Goal: Information Seeking & Learning: Learn about a topic

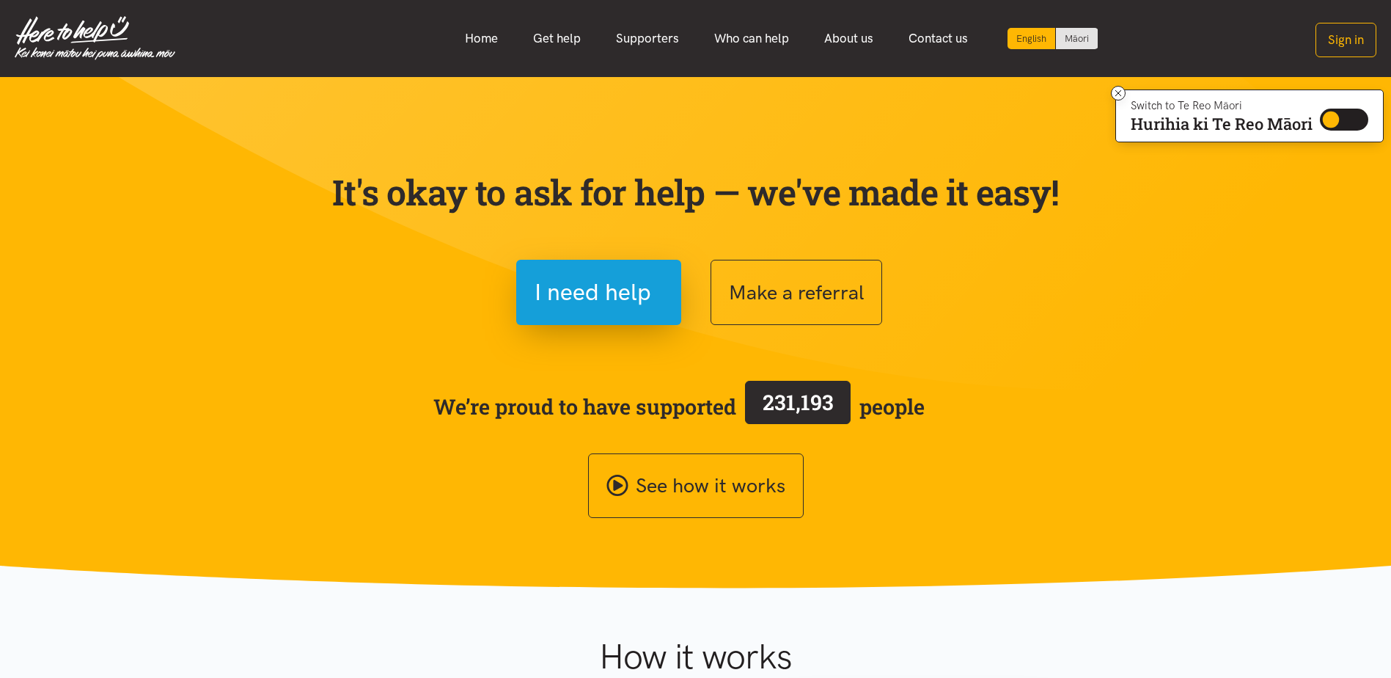
click at [838, 401] on span "231,193" at bounding box center [798, 402] width 106 height 43
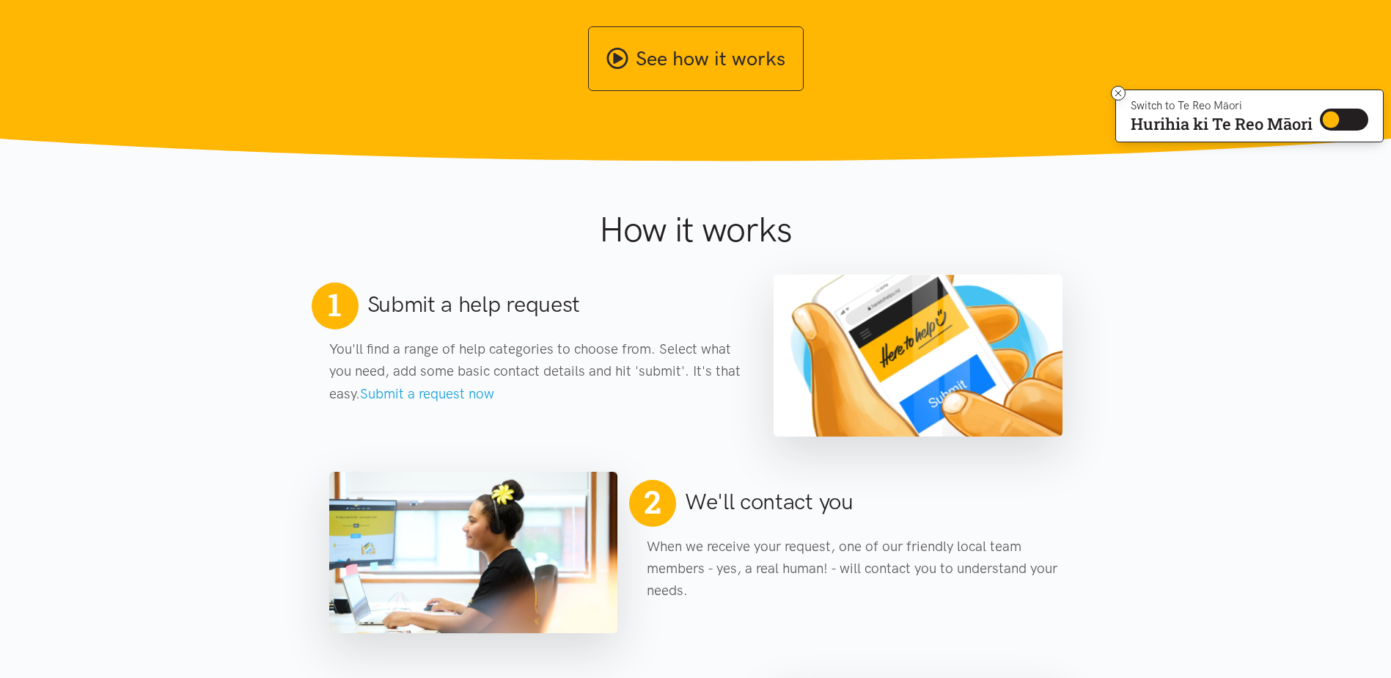
scroll to position [440, 0]
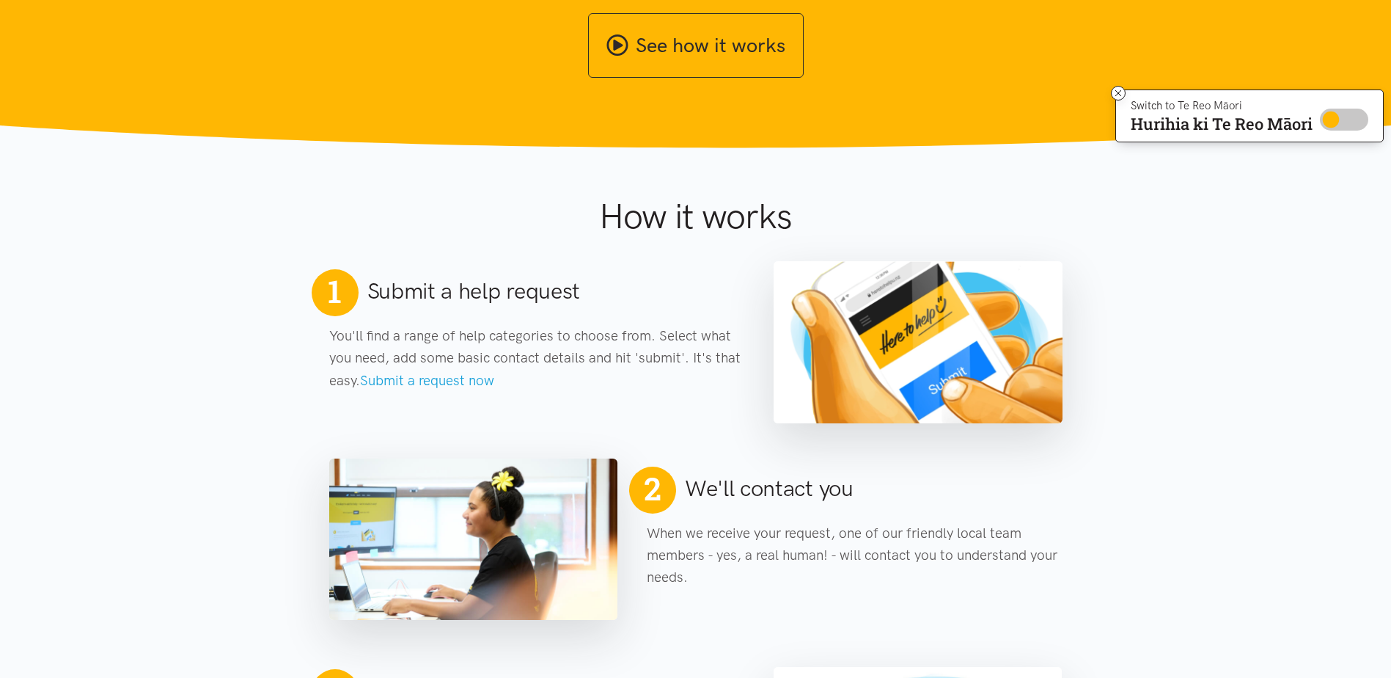
click at [1337, 123] on input "Switch to Te Reo Māori" at bounding box center [1344, 120] width 48 height 22
checkbox input "true"
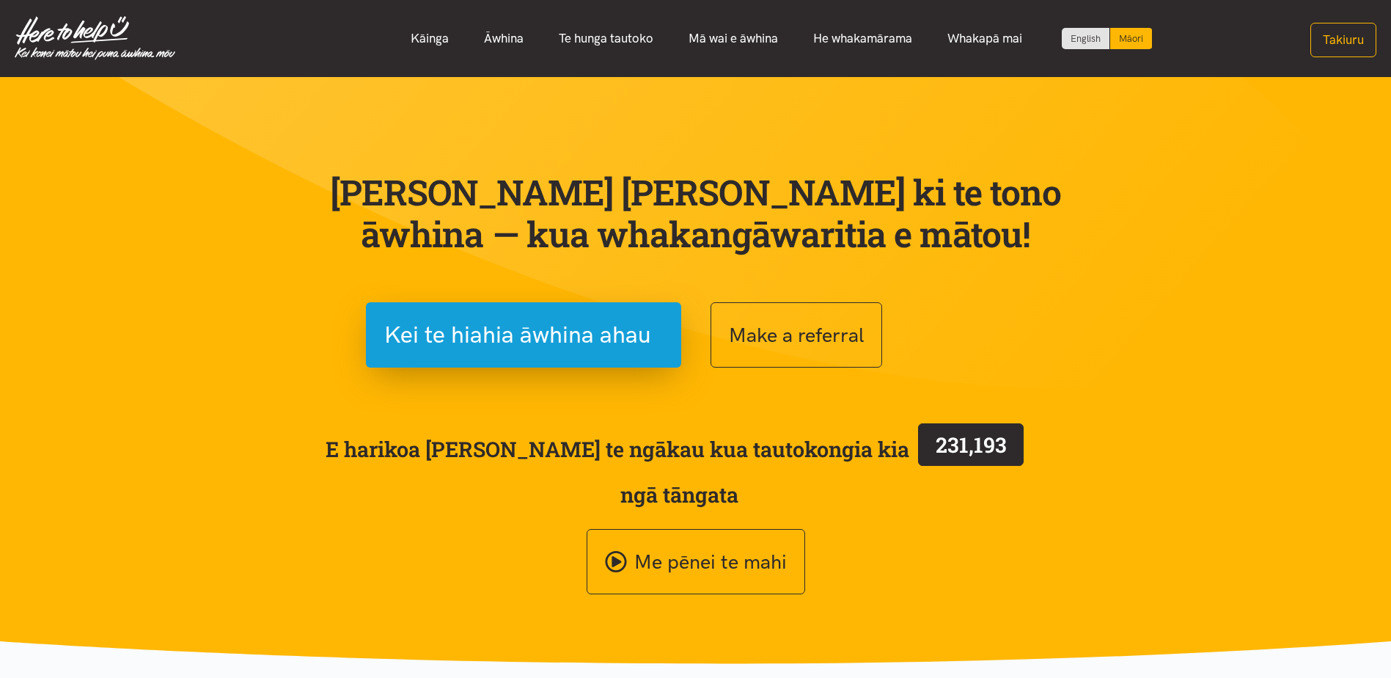
click at [1211, 83] on section "Kei te pai ki te tono āwhina — kua whakangāwaritia e mātou! Kei te hiahia āwhin…" at bounding box center [695, 371] width 1391 height 588
click at [1071, 39] on link "English" at bounding box center [1086, 38] width 48 height 21
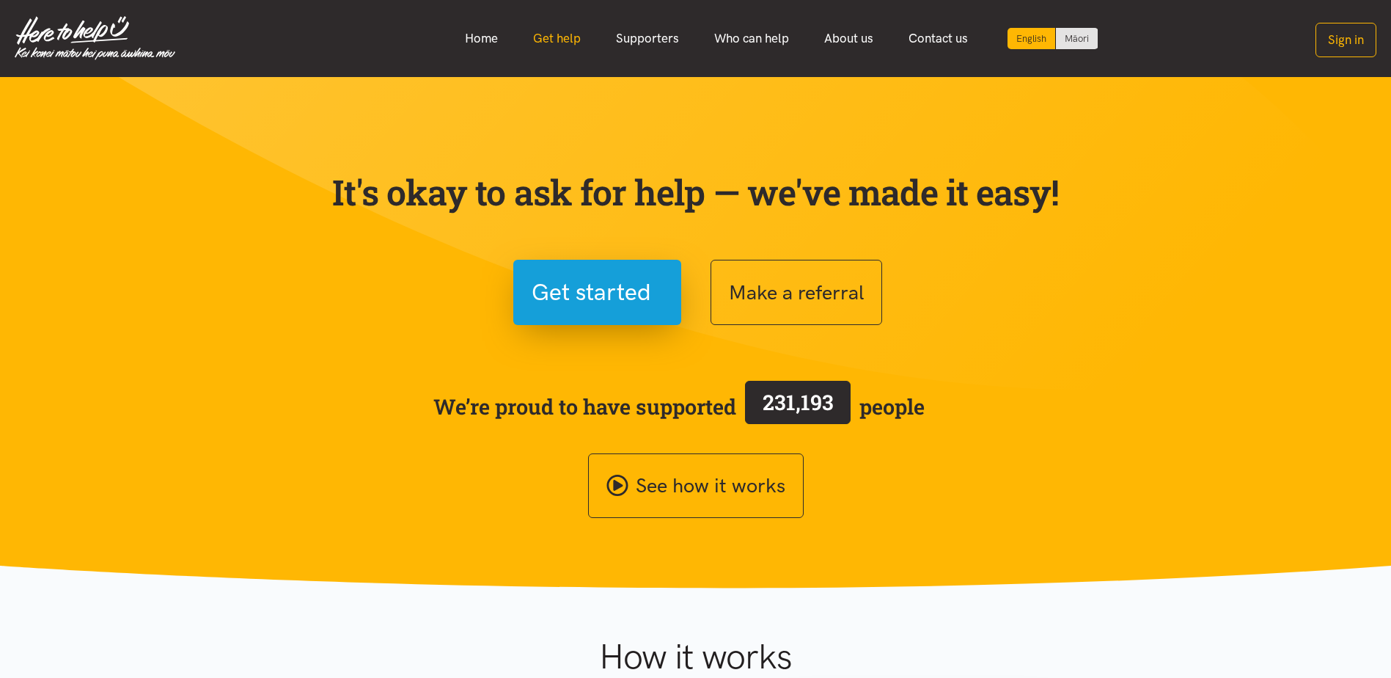
click at [578, 44] on link "Get help" at bounding box center [557, 39] width 83 height 32
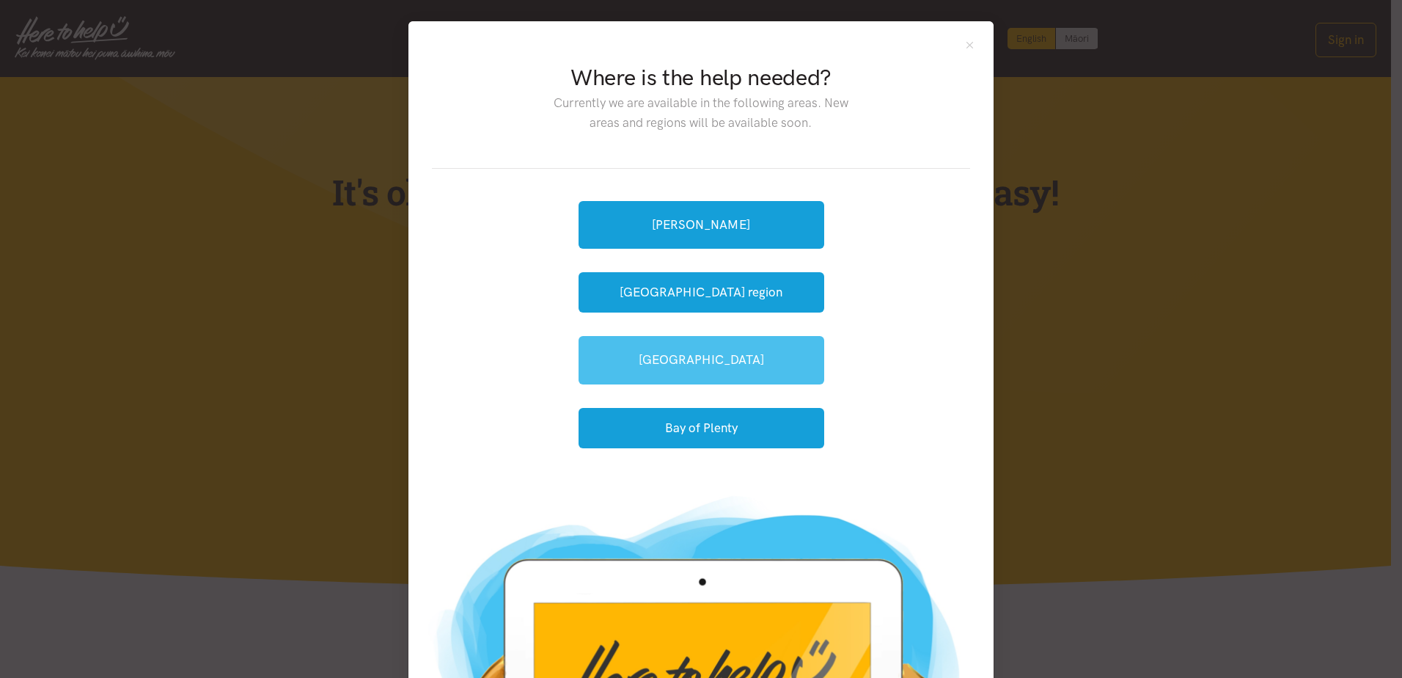
click at [716, 367] on link "[GEOGRAPHIC_DATA]" at bounding box center [702, 360] width 246 height 48
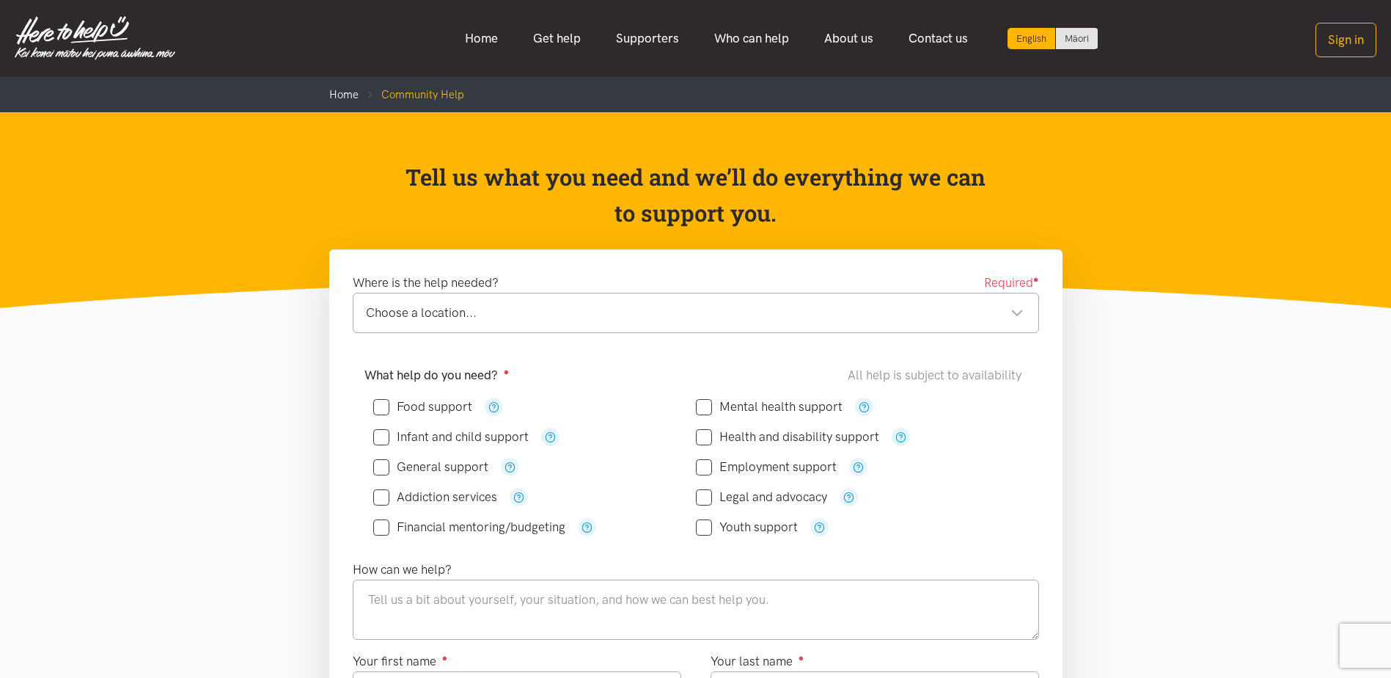
scroll to position [220, 0]
